Goal: Task Accomplishment & Management: Manage account settings

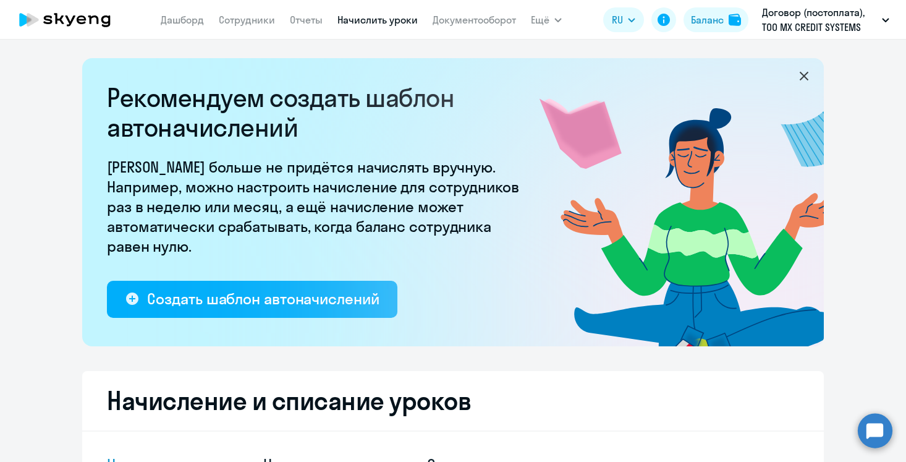
select select "10"
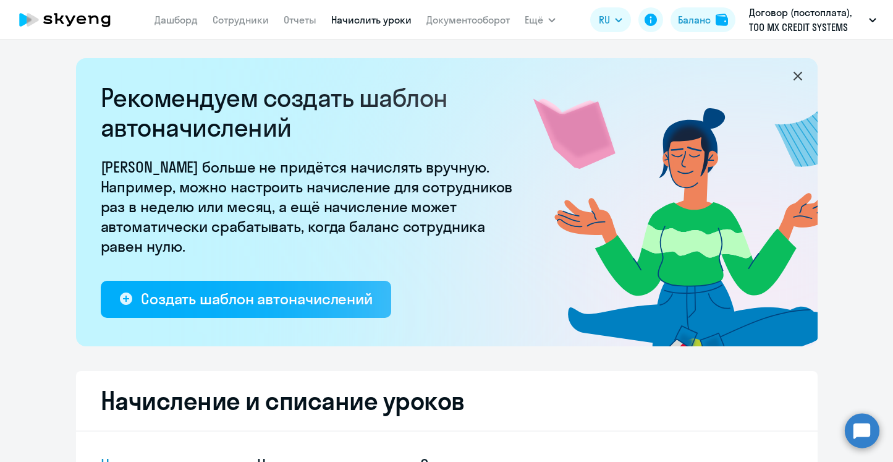
scroll to position [436, 0]
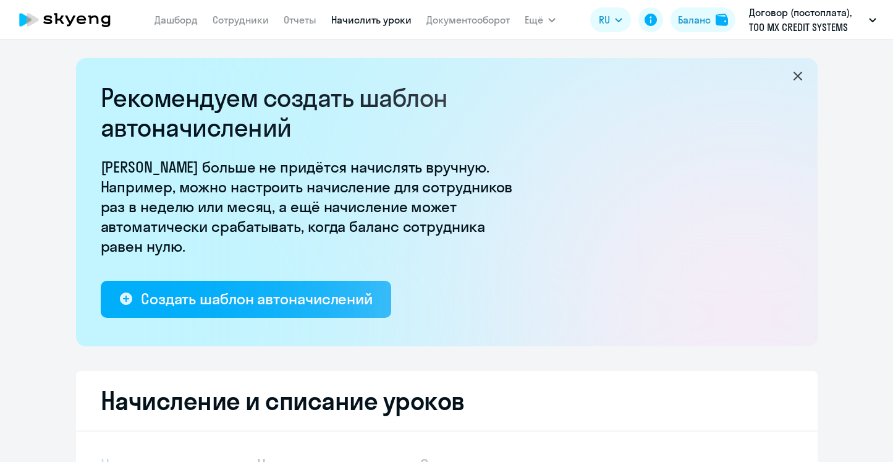
select select "10"
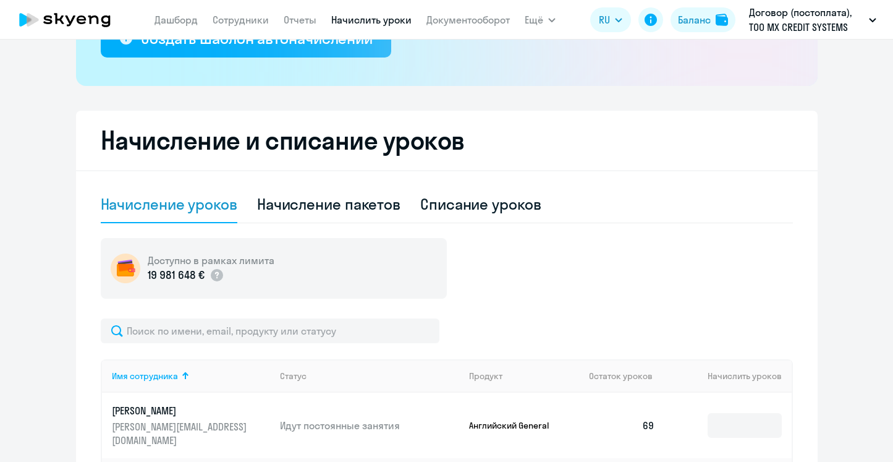
scroll to position [297, 0]
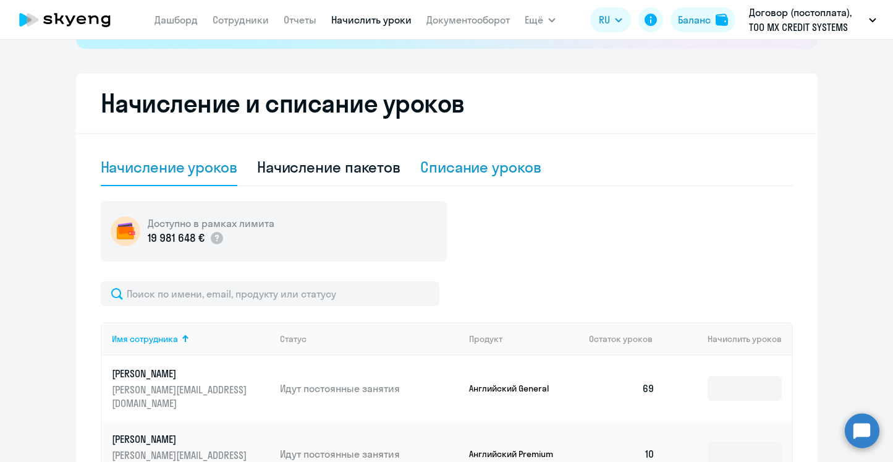
click at [484, 172] on div "Списание уроков" at bounding box center [480, 167] width 121 height 20
select select "10"
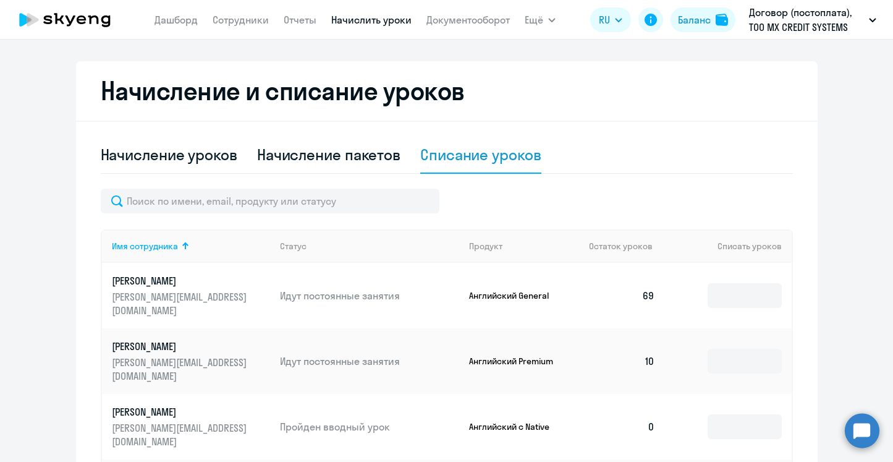
scroll to position [310, 0]
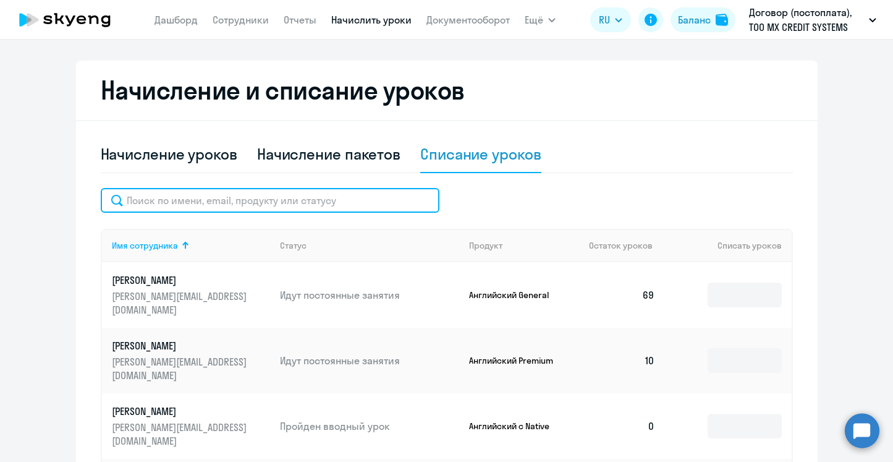
click at [347, 203] on input "text" at bounding box center [270, 200] width 339 height 25
type input "в"
type input "ы"
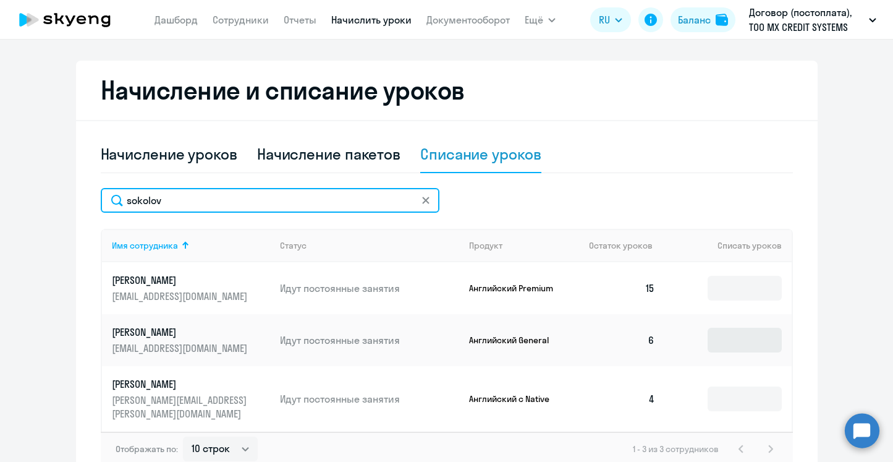
type input "sokolov"
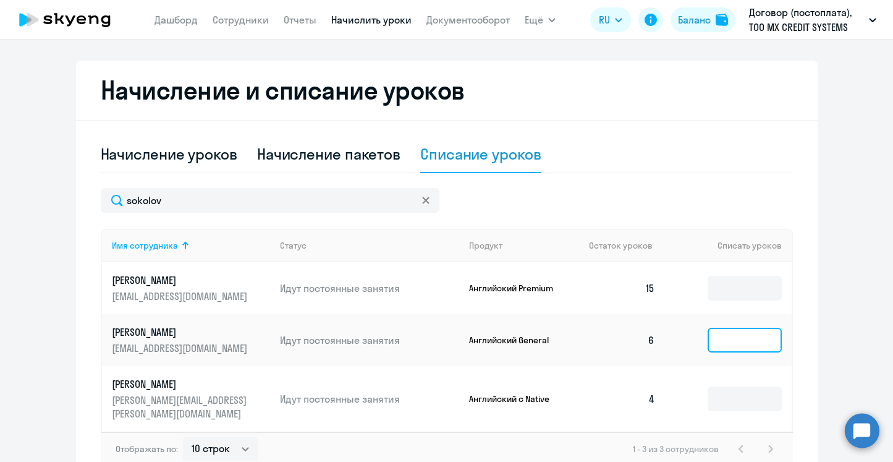
click at [730, 340] on input at bounding box center [744, 339] width 74 height 25
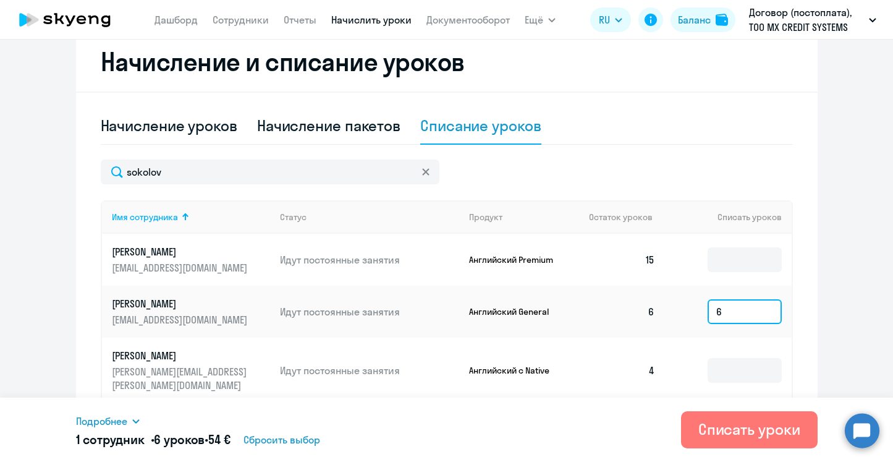
scroll to position [370, 0]
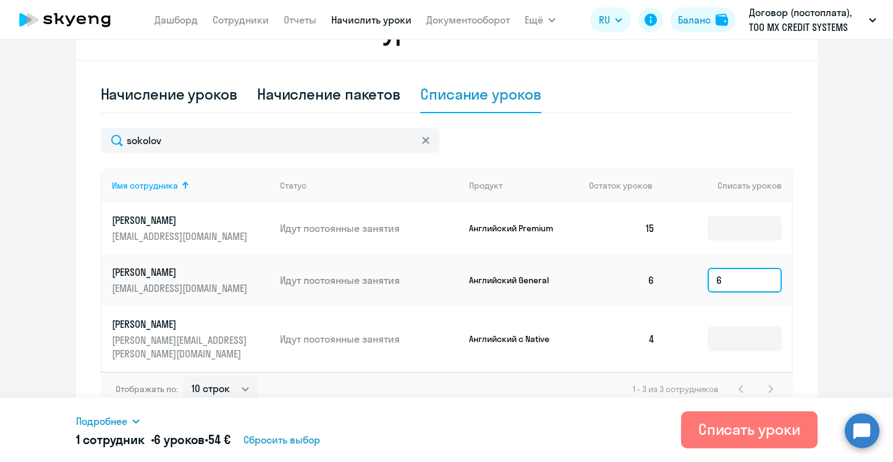
type input "6"
click at [113, 429] on div "Подробнее Имя сотрудника Продукт Списать уроков Цена за 1 урок Сумма Sokolov Il…" at bounding box center [336, 430] width 520 height 35
click at [109, 418] on span "Подробнее" at bounding box center [101, 420] width 51 height 15
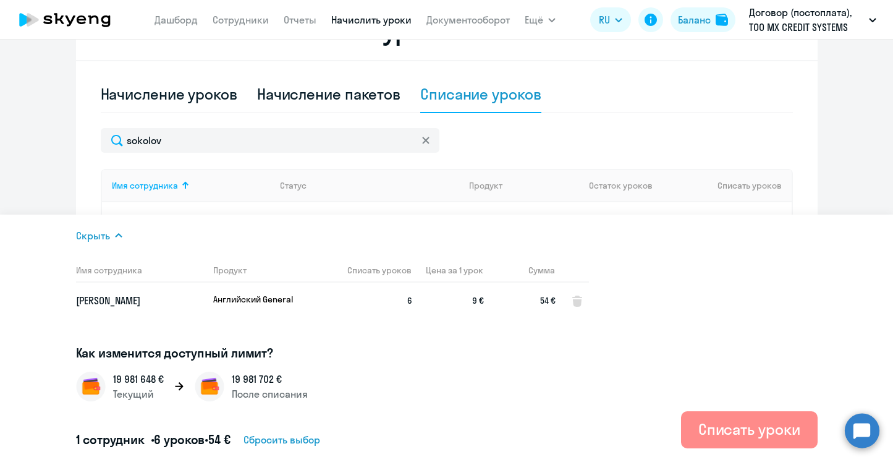
click at [743, 426] on div "Списать уроки" at bounding box center [749, 429] width 102 height 20
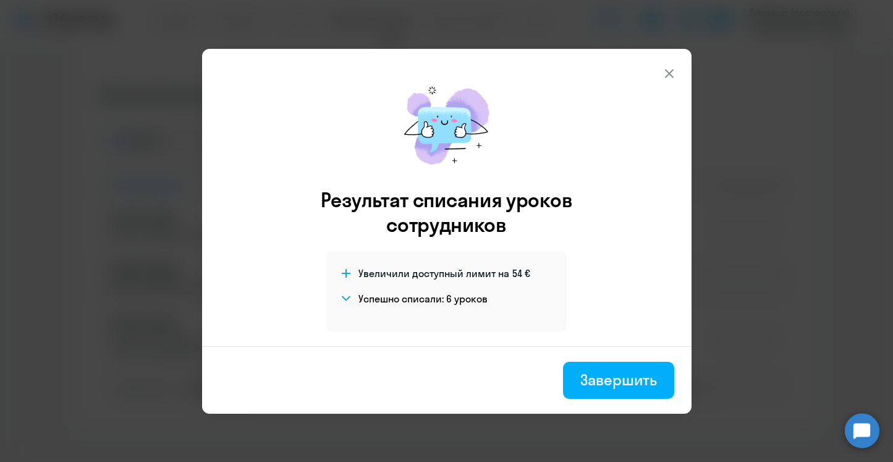
click at [670, 77] on icon at bounding box center [669, 73] width 15 height 15
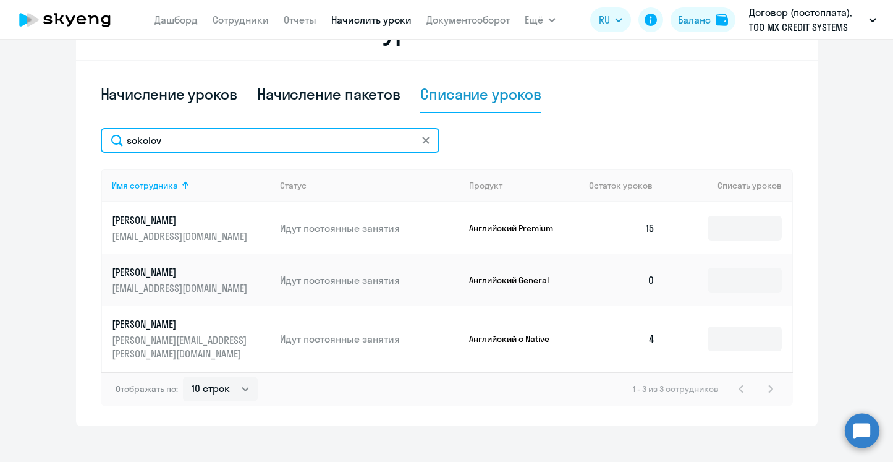
click at [188, 138] on input "sokolov" at bounding box center [270, 140] width 339 height 25
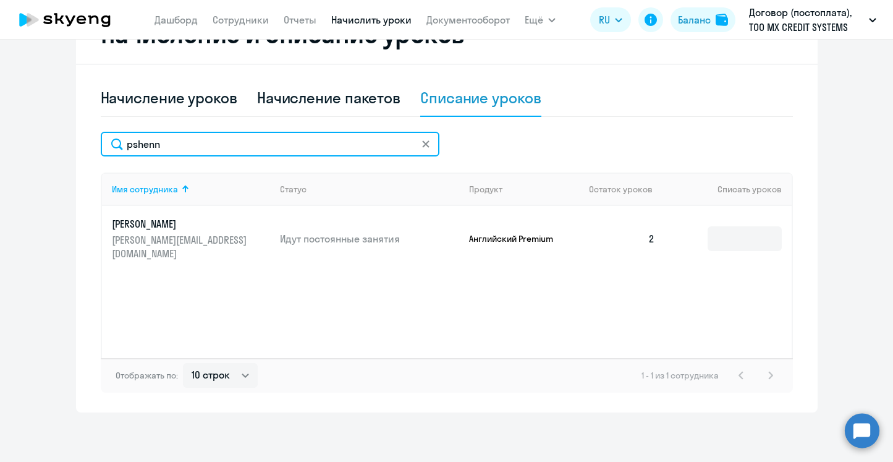
scroll to position [366, 0]
type input "pshenn"
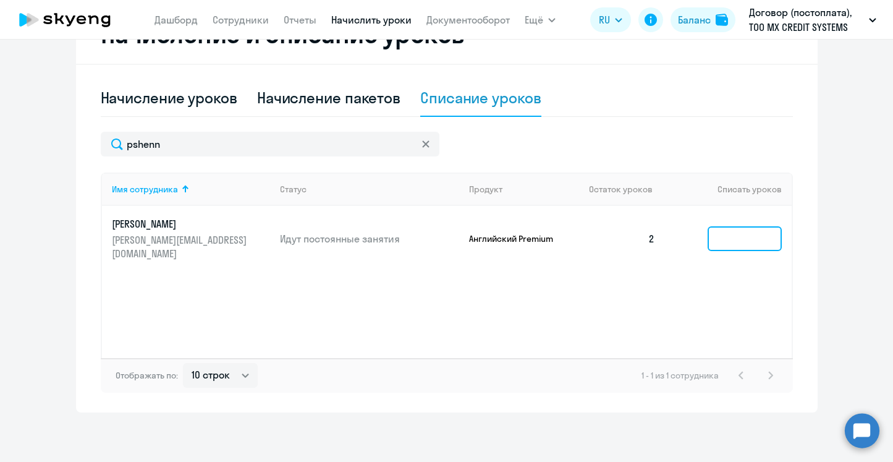
click at [720, 234] on input at bounding box center [744, 238] width 74 height 25
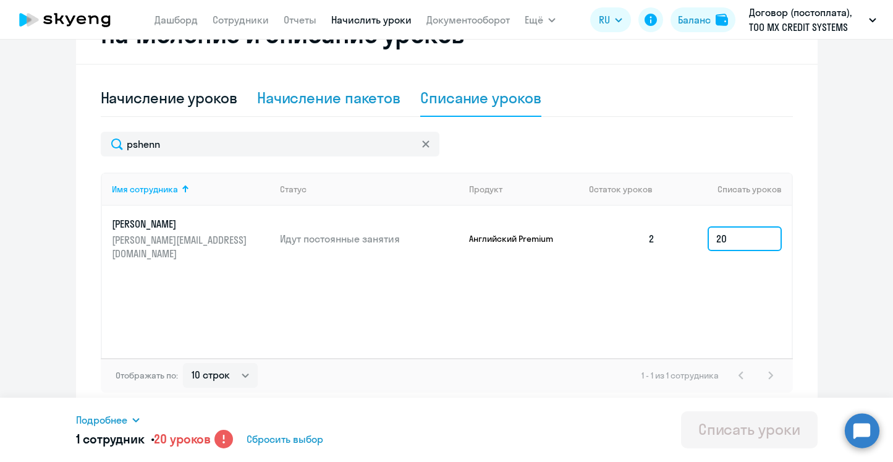
type input "20"
click at [325, 109] on div "Начисление пакетов" at bounding box center [328, 98] width 143 height 37
select select "10"
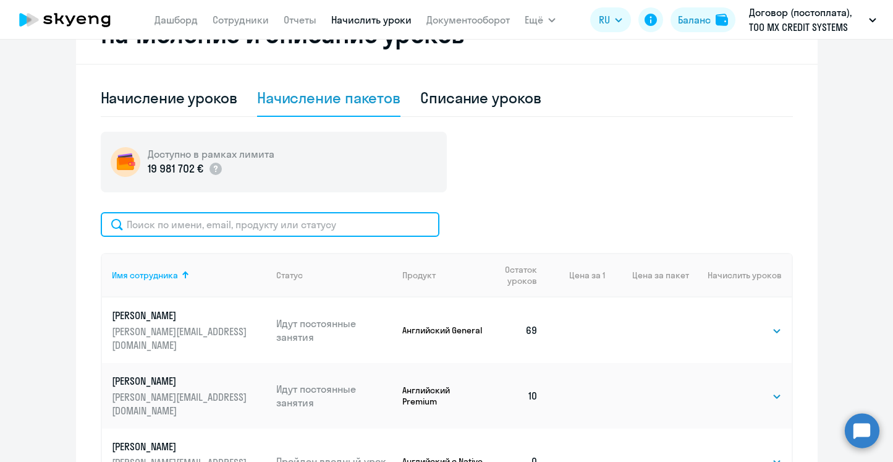
click at [301, 224] on input "text" at bounding box center [270, 224] width 339 height 25
type input "ы"
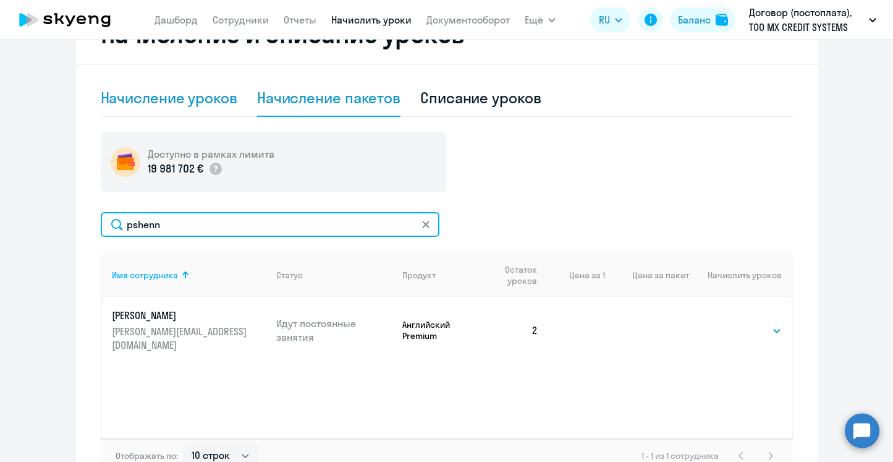
type input "pshenn"
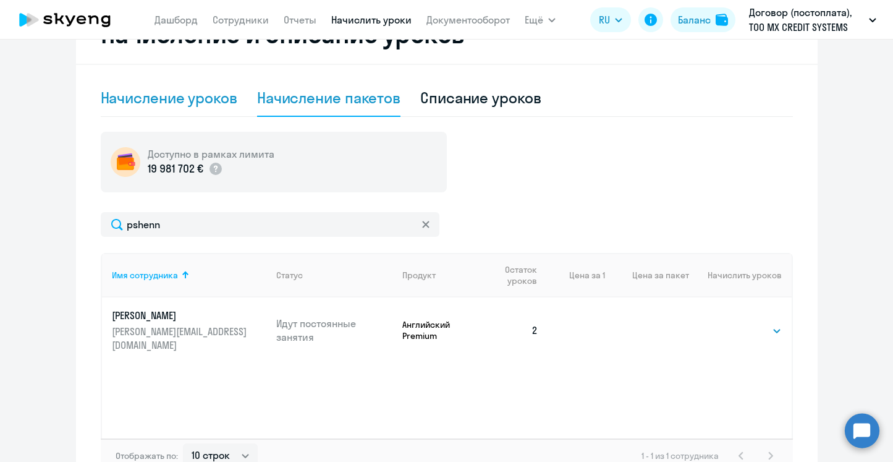
click at [212, 96] on div "Начисление уроков" at bounding box center [169, 98] width 137 height 20
select select "10"
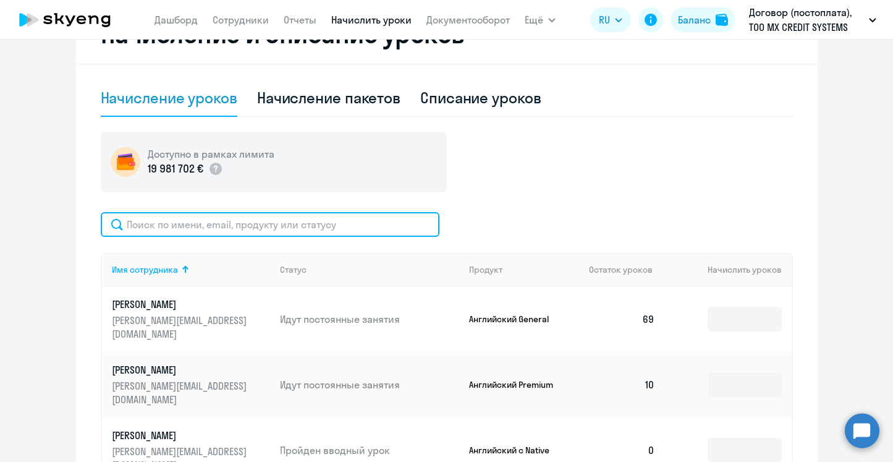
click at [203, 218] on input "text" at bounding box center [270, 224] width 339 height 25
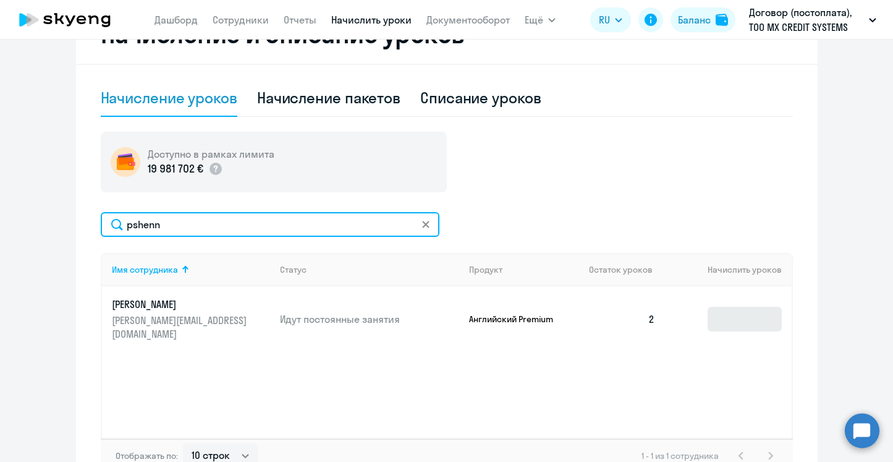
type input "pshenn"
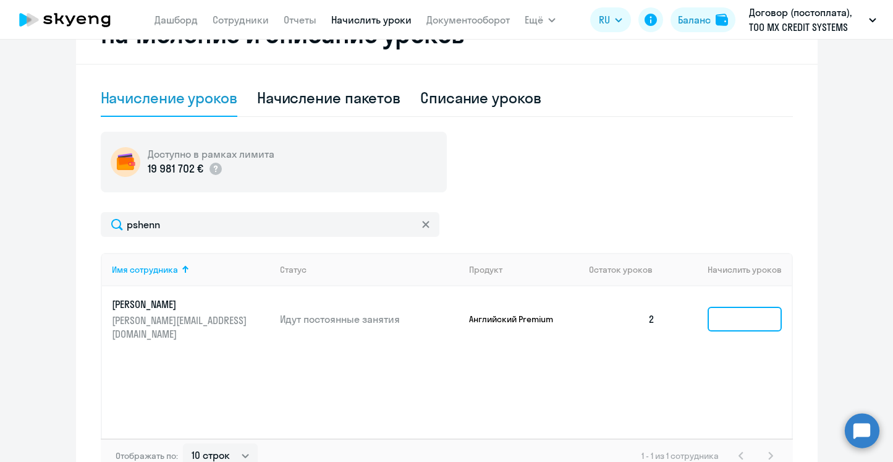
click at [759, 306] on input at bounding box center [744, 318] width 74 height 25
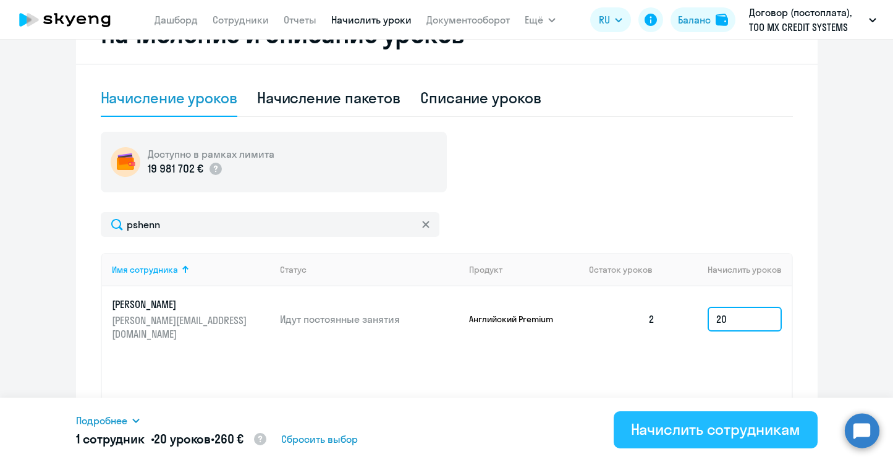
type input "20"
click at [756, 423] on div "Начислить сотрудникам" at bounding box center [715, 429] width 169 height 20
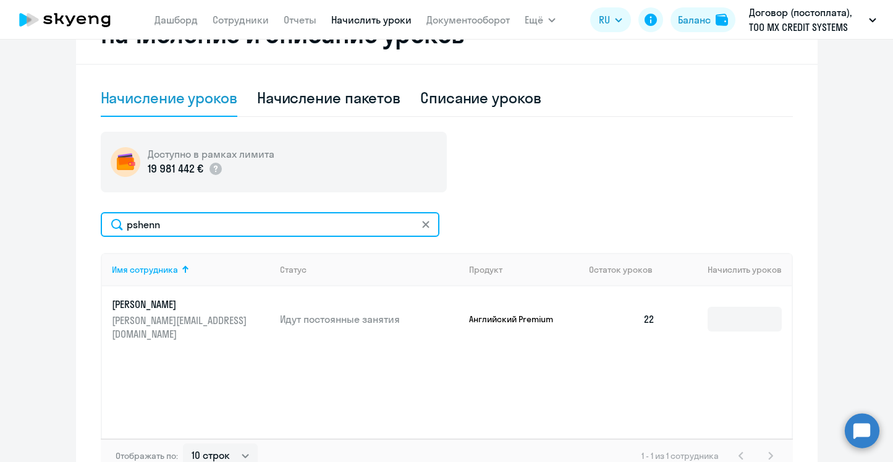
click at [136, 229] on input "pshenn" at bounding box center [270, 224] width 339 height 25
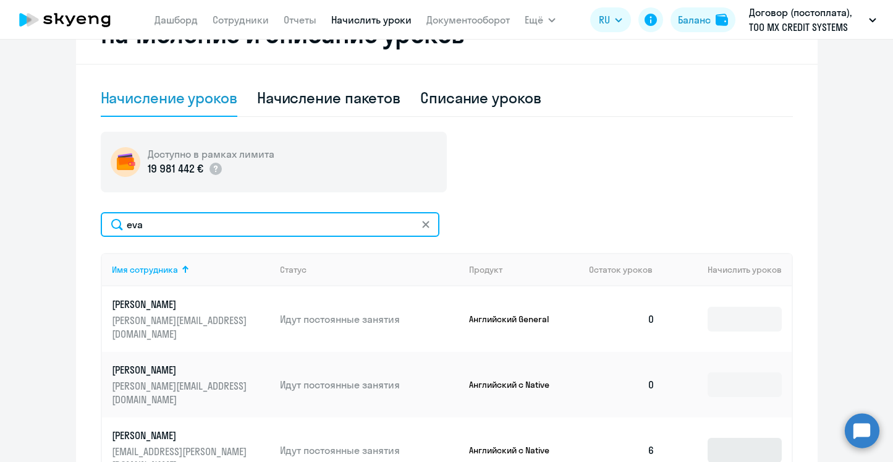
type input "eva"
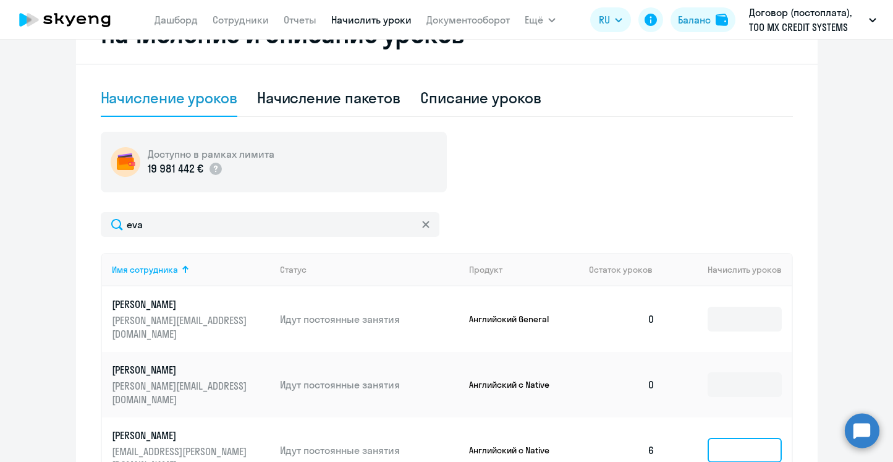
click at [719, 437] on input at bounding box center [744, 449] width 74 height 25
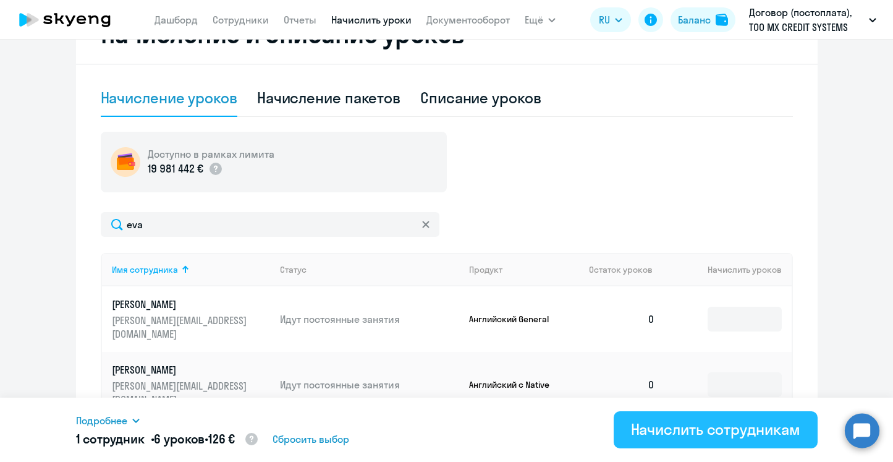
type input "6"
click at [744, 437] on div "Начислить сотрудникам" at bounding box center [715, 429] width 169 height 20
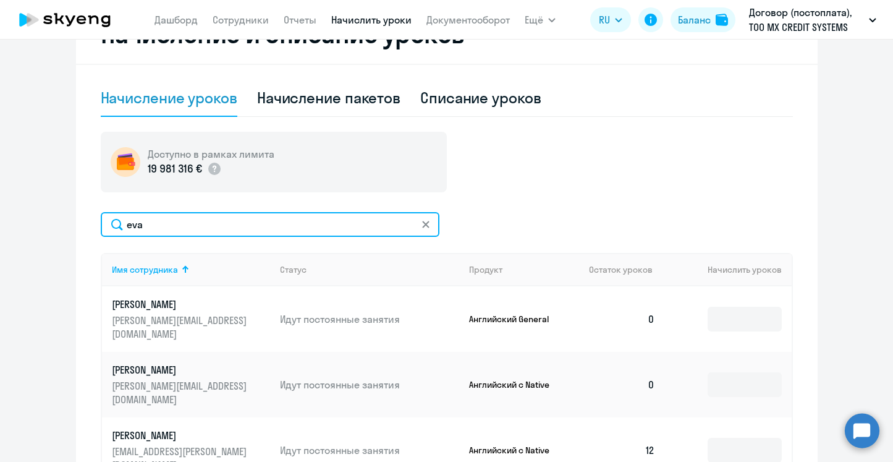
click at [146, 221] on input "eva" at bounding box center [270, 224] width 339 height 25
click at [138, 224] on input "eva" at bounding box center [270, 224] width 339 height 25
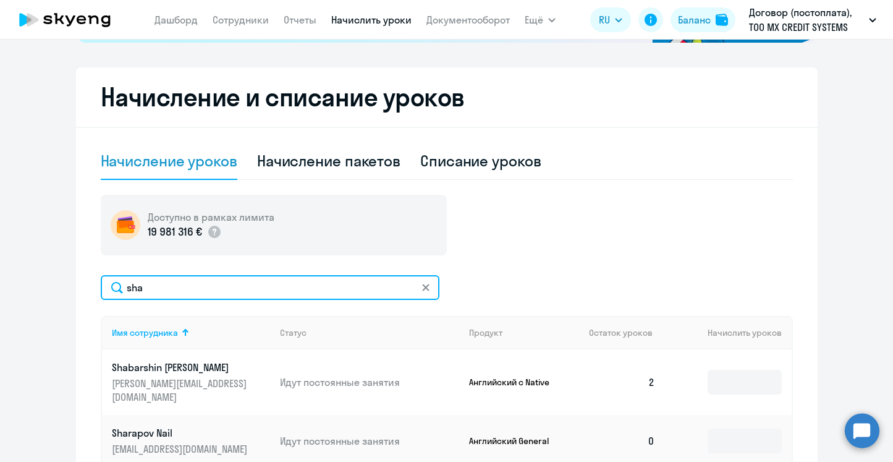
scroll to position [321, 0]
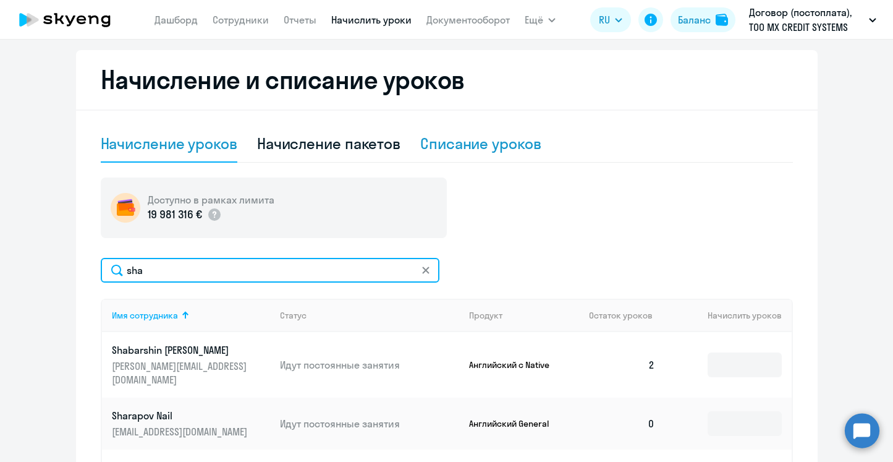
type input "sha"
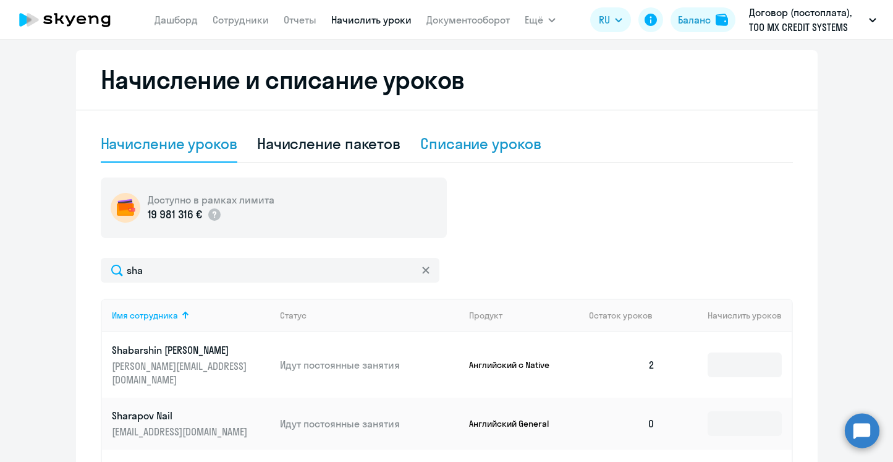
click at [504, 153] on div "Списание уроков" at bounding box center [480, 143] width 121 height 20
select select "10"
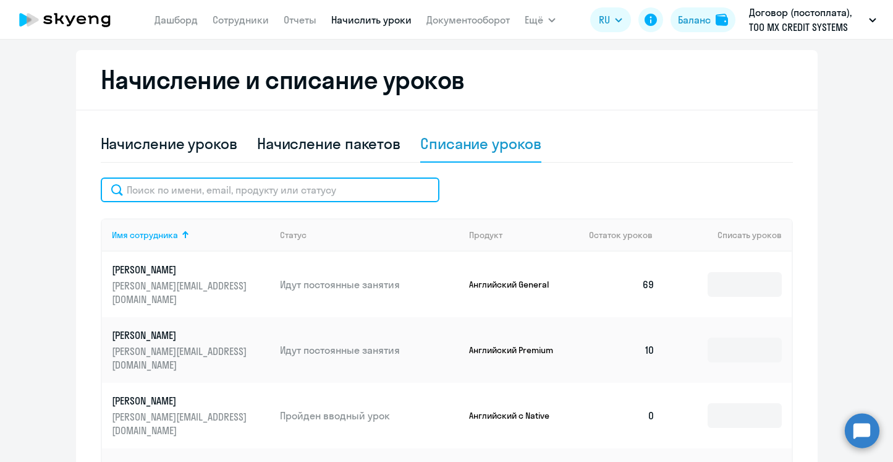
click at [169, 193] on input "text" at bounding box center [270, 189] width 339 height 25
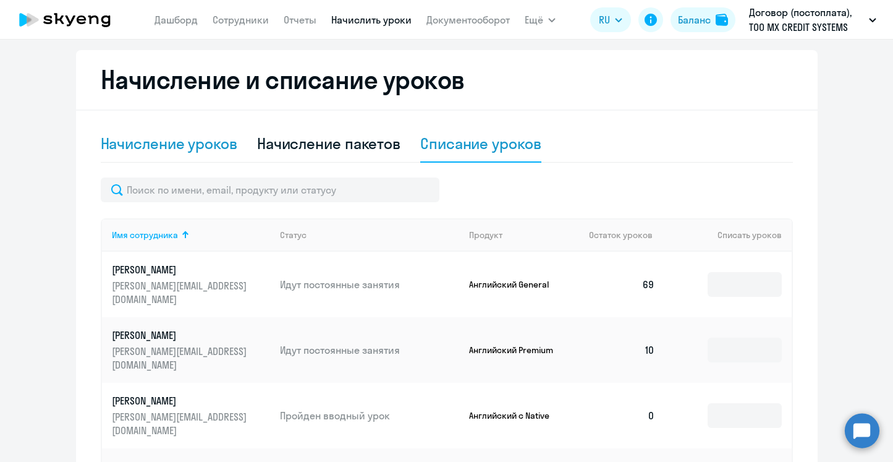
click at [209, 148] on div "Начисление уроков" at bounding box center [169, 143] width 137 height 20
select select "10"
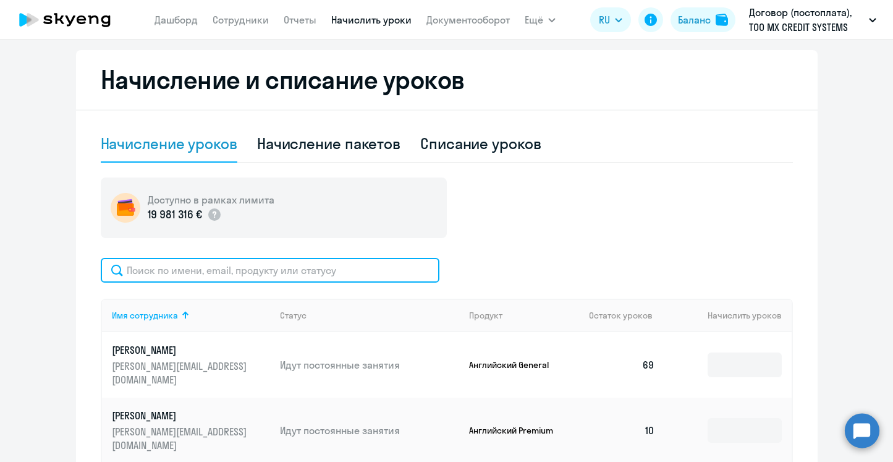
click at [283, 274] on input "text" at bounding box center [270, 270] width 339 height 25
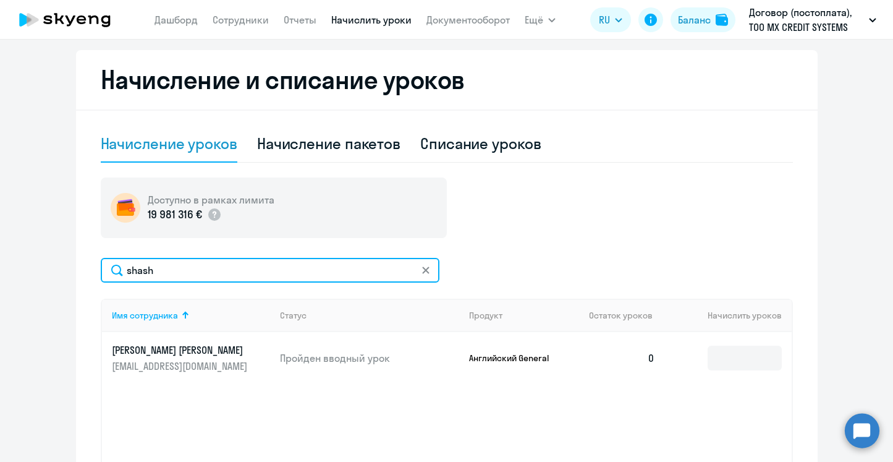
type input "shash"
